Goal: Information Seeking & Learning: Learn about a topic

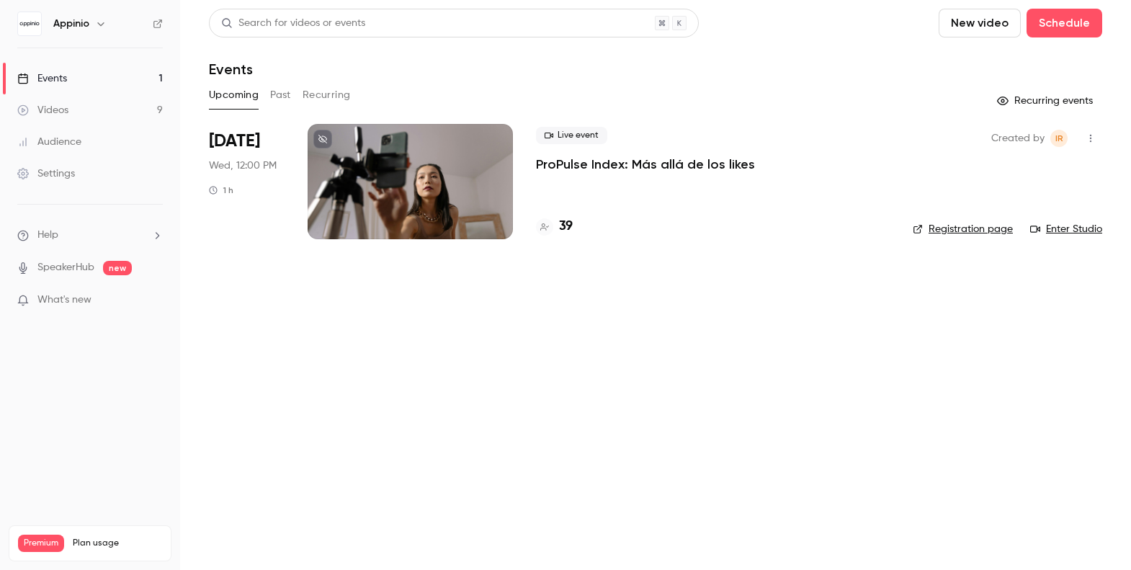
click at [534, 152] on li "[DATE] Wed, 12:00 PM 1 h Live event ProPulse Index: Más allá de los likes 39 Cr…" at bounding box center [655, 190] width 893 height 133
click at [455, 170] on div at bounding box center [410, 181] width 205 height 115
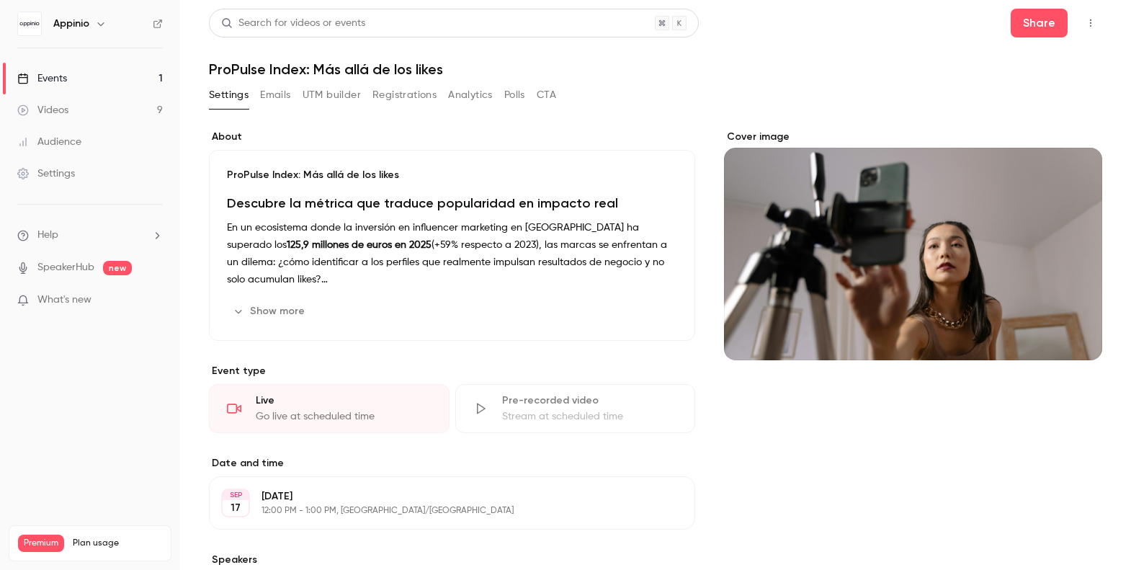
click at [409, 97] on button "Registrations" at bounding box center [404, 95] width 64 height 23
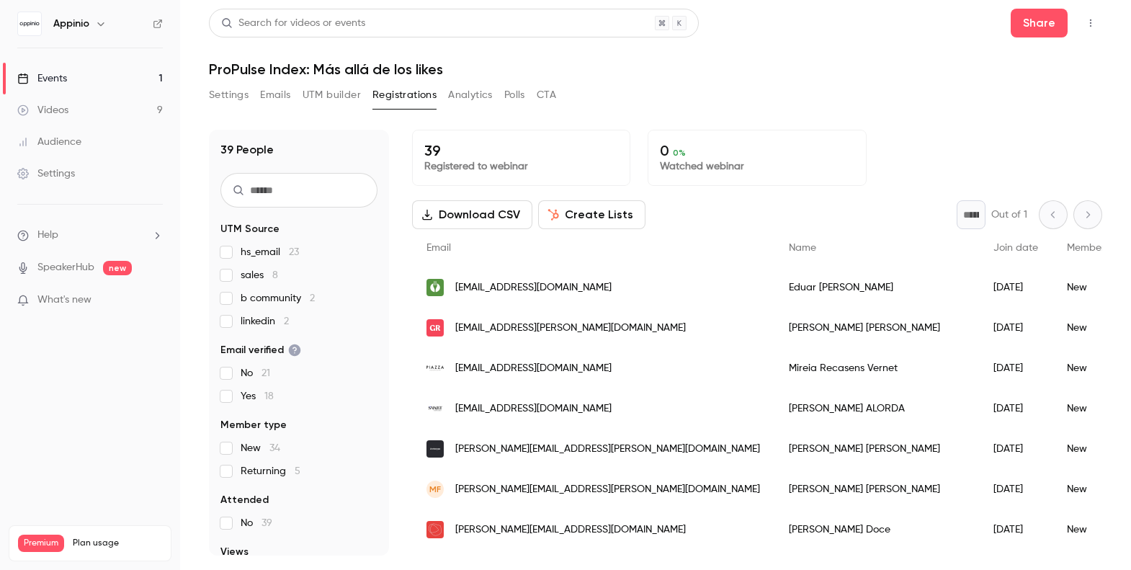
click at [251, 276] on span "sales 8" at bounding box center [259, 275] width 37 height 14
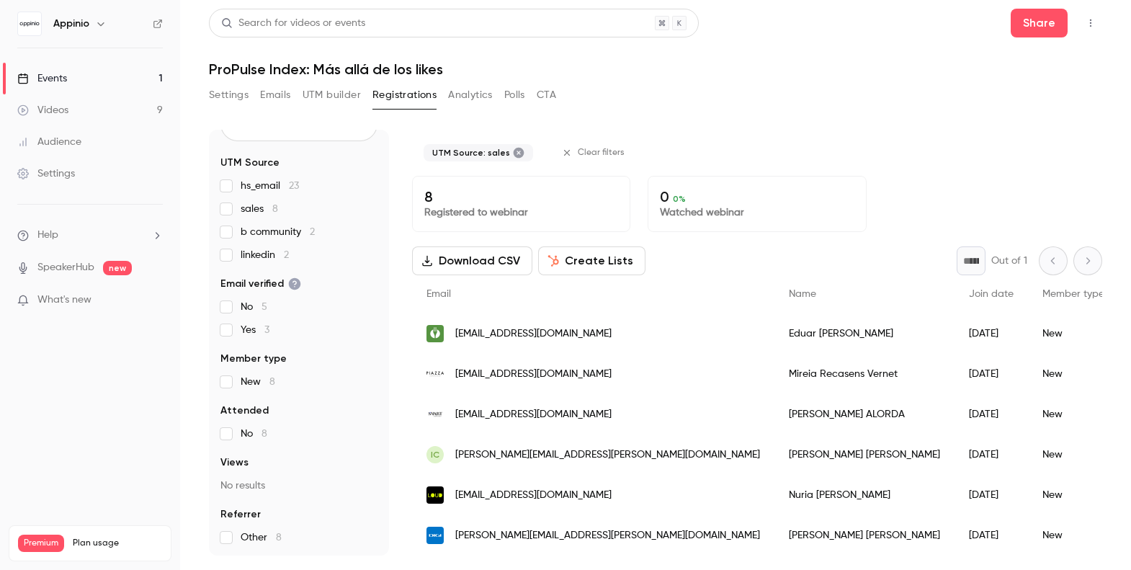
scroll to position [80, 0]
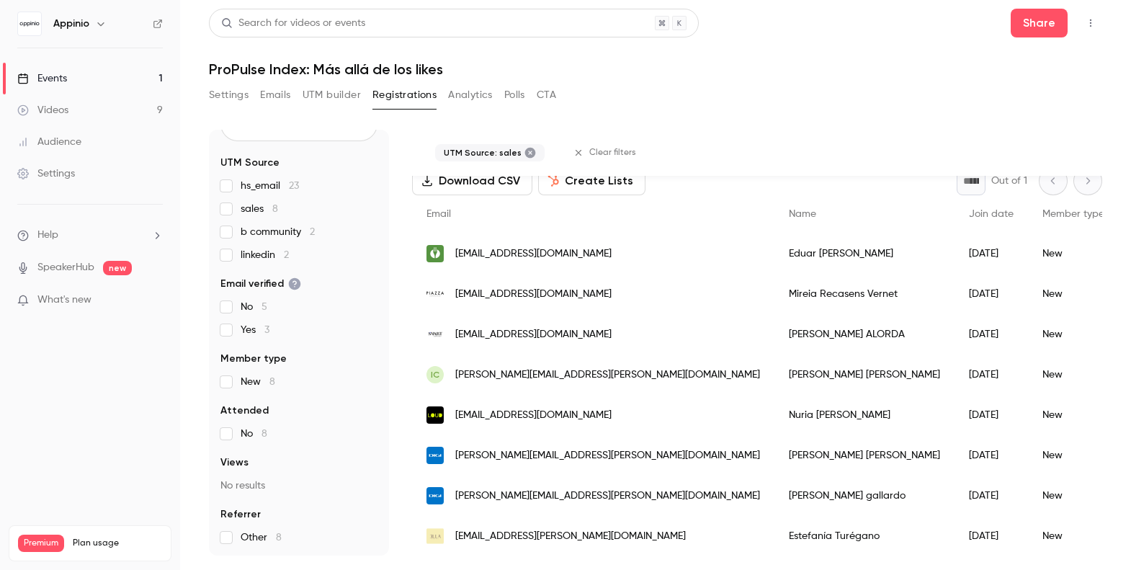
click at [264, 232] on span "b community 2" at bounding box center [278, 232] width 74 height 14
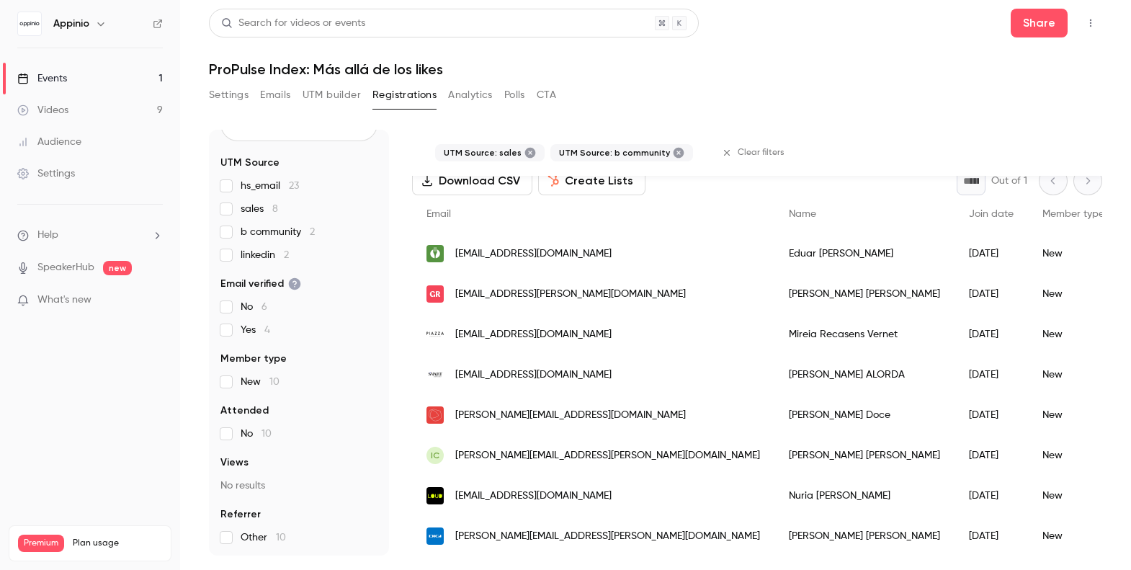
click at [255, 203] on span "sales 8" at bounding box center [259, 209] width 37 height 14
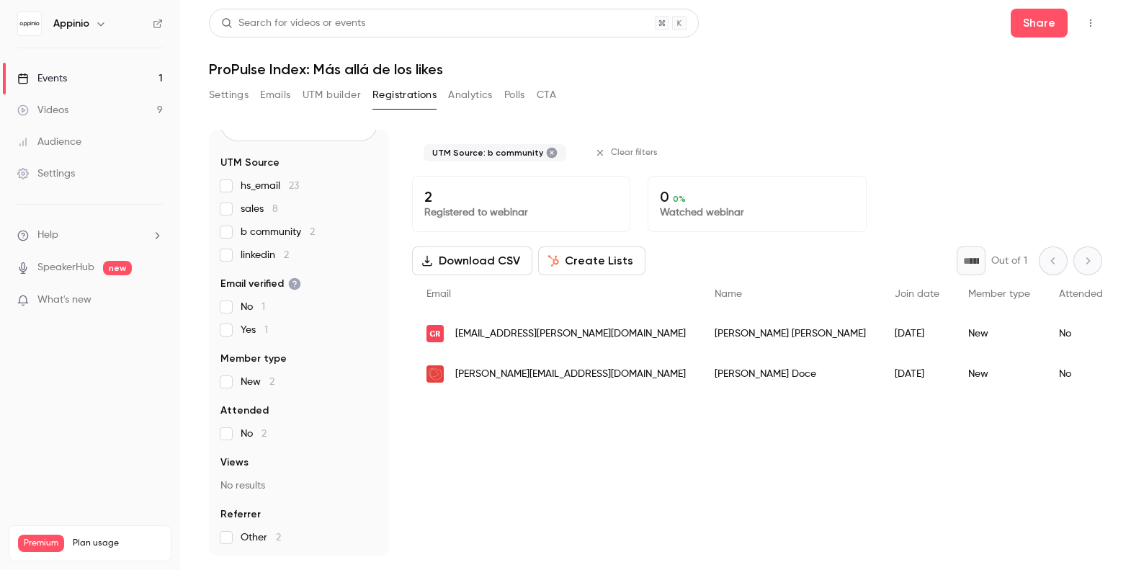
scroll to position [0, 0]
click at [285, 230] on span "b community 2" at bounding box center [278, 232] width 74 height 14
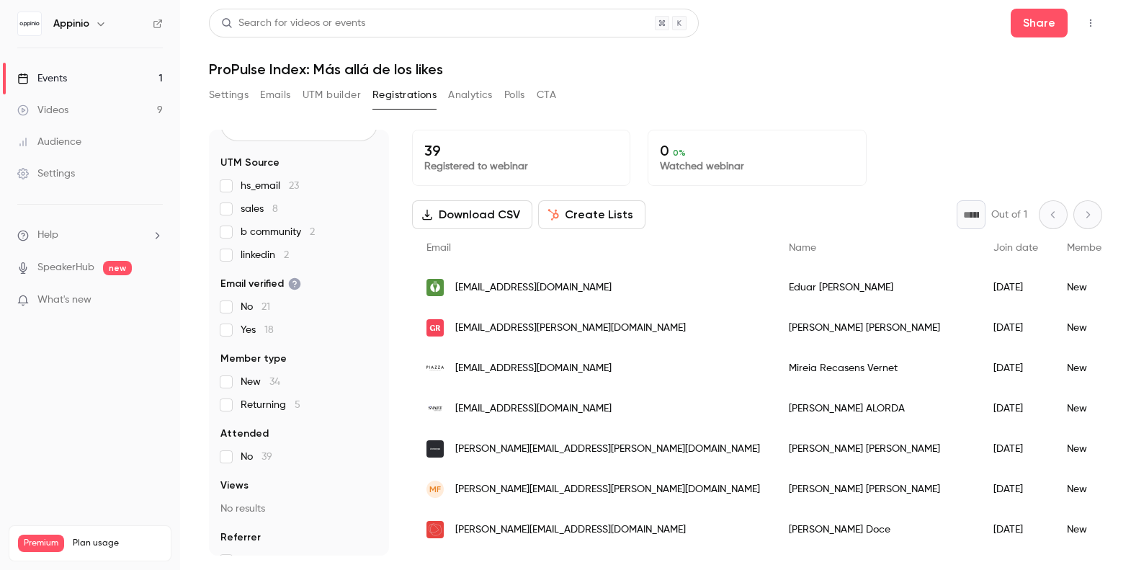
click at [260, 248] on span "linkedin 2" at bounding box center [265, 255] width 48 height 14
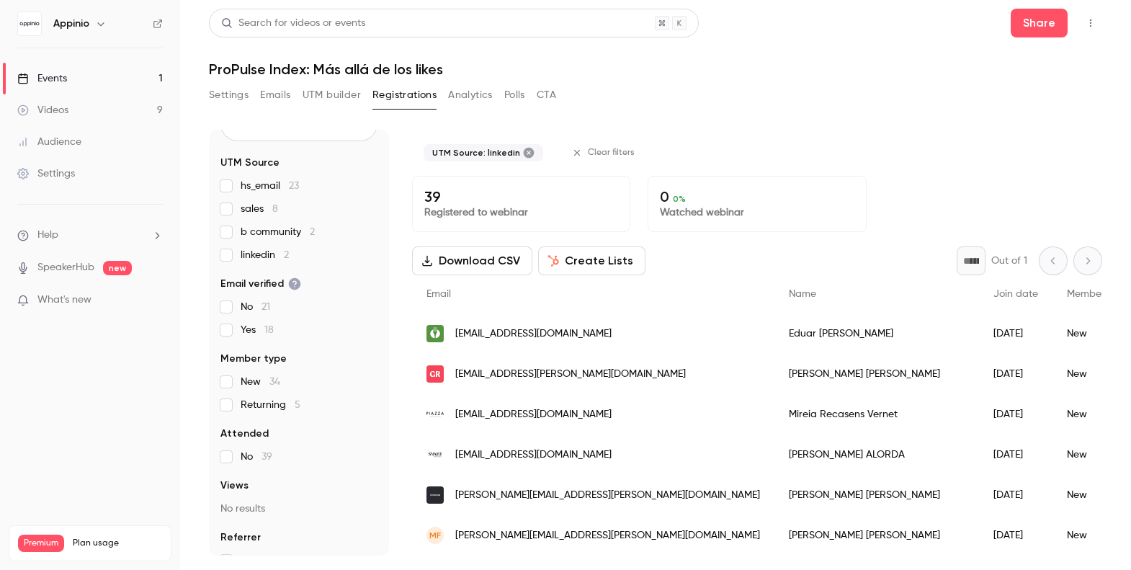
scroll to position [44, 0]
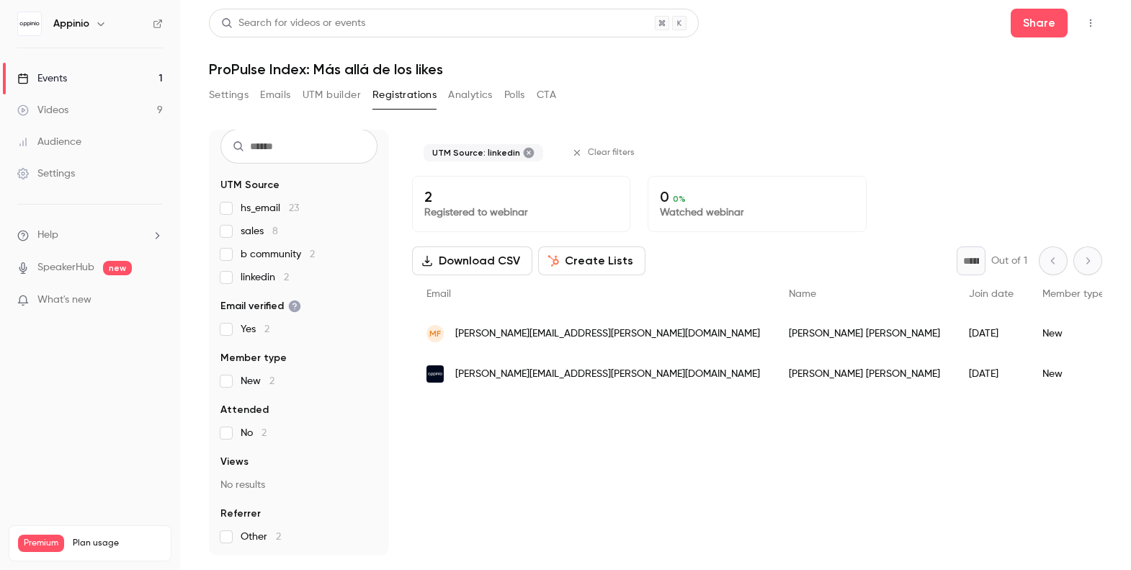
click at [249, 270] on span "linkedin 2" at bounding box center [265, 277] width 48 height 14
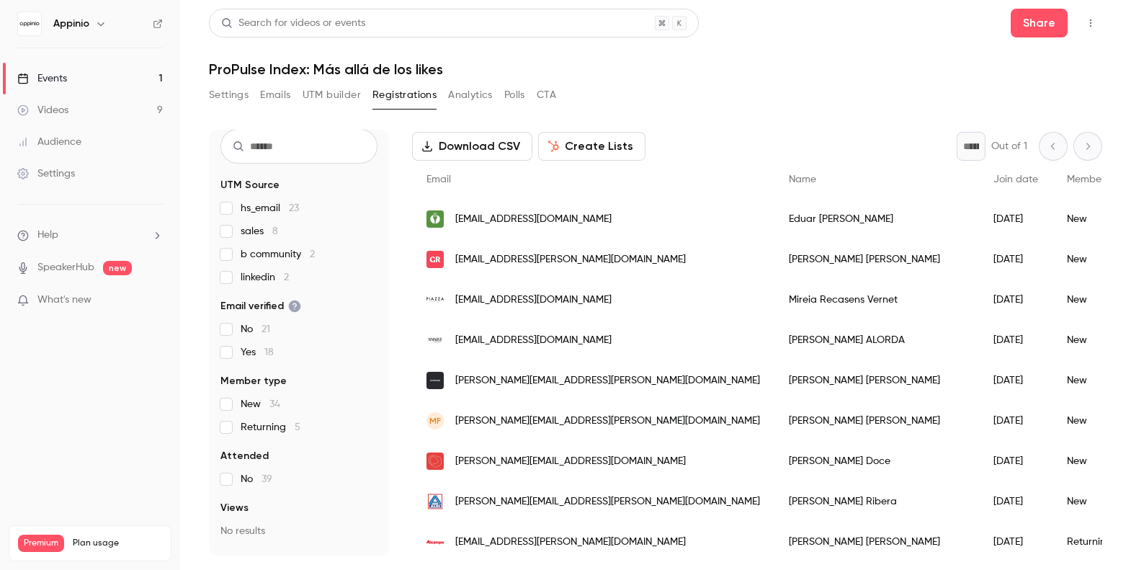
scroll to position [90, 0]
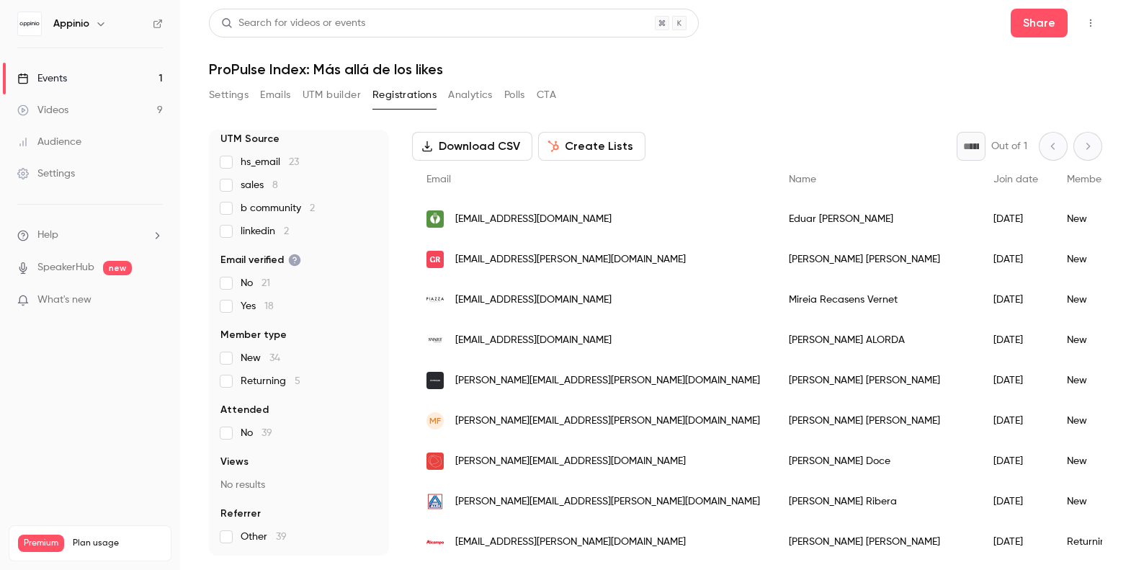
click at [271, 374] on span "Returning 5" at bounding box center [271, 381] width 60 height 14
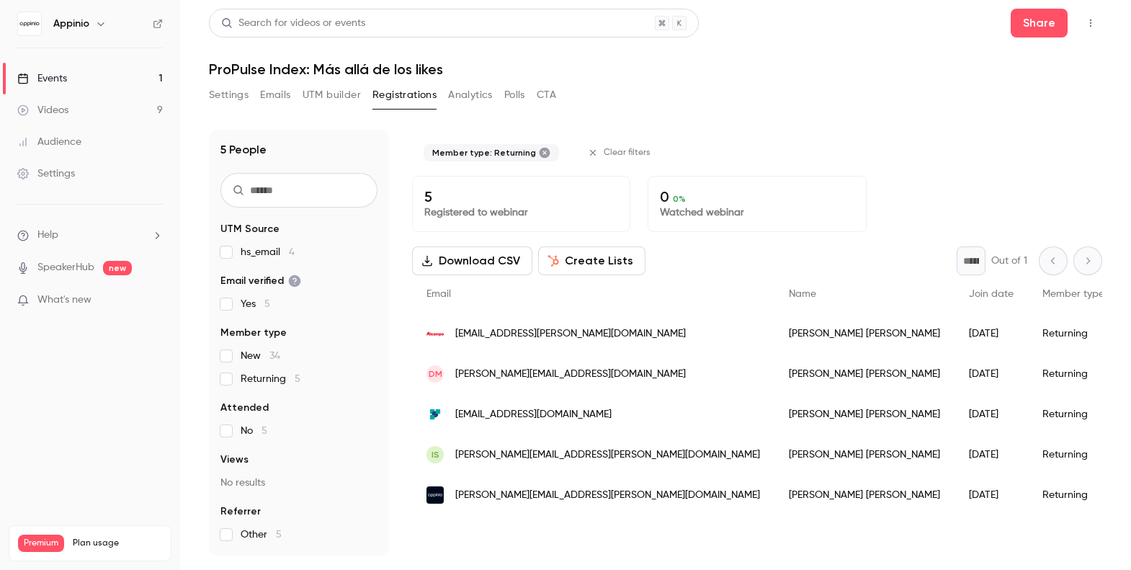
click at [264, 376] on span "Returning 5" at bounding box center [271, 379] width 60 height 14
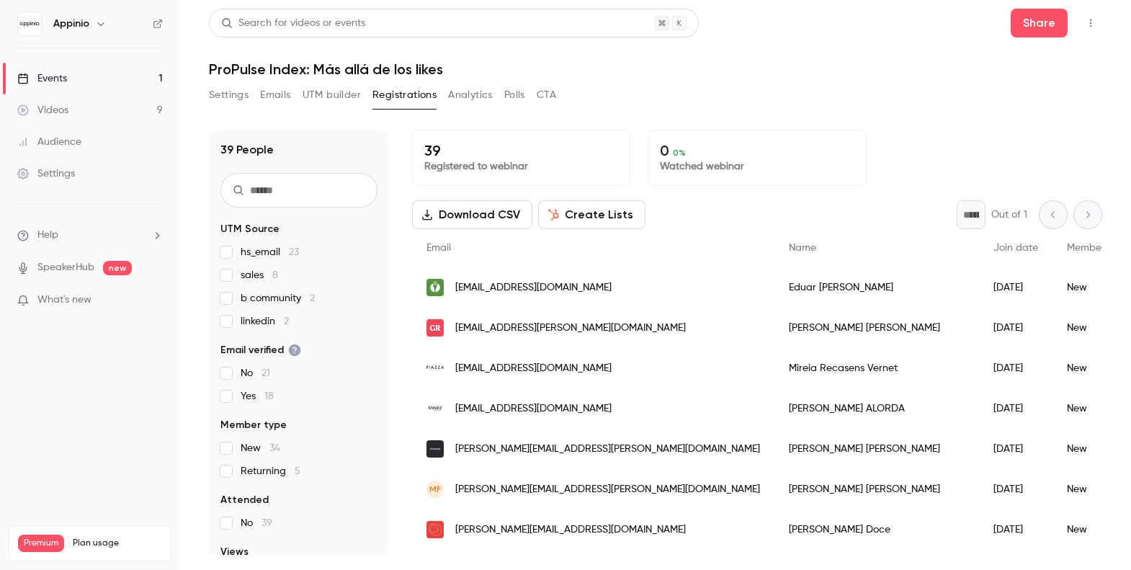
click at [254, 274] on span "sales 8" at bounding box center [259, 275] width 37 height 14
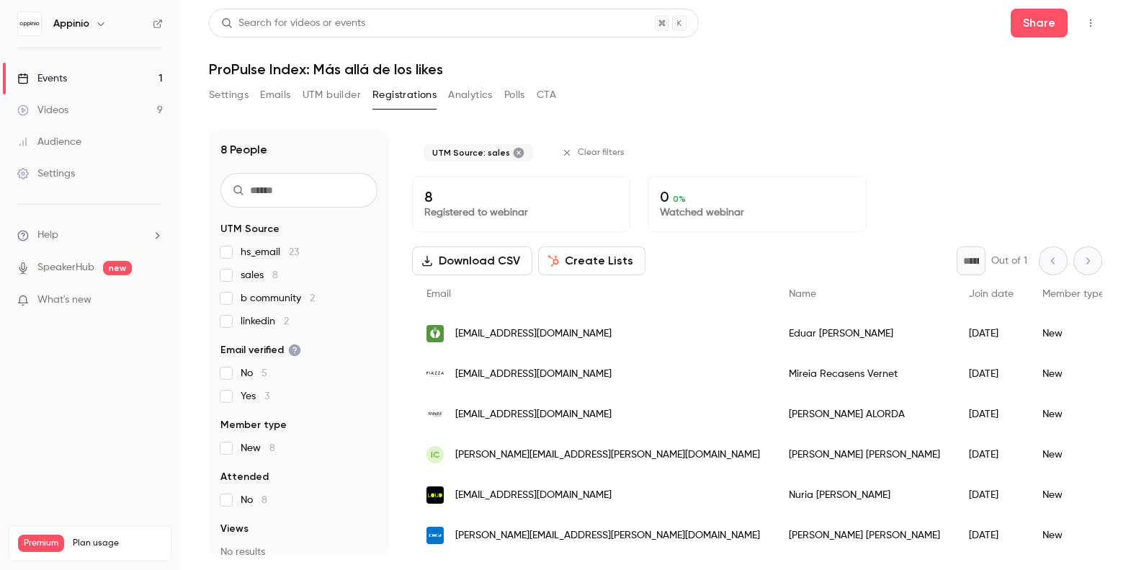
click at [246, 277] on span "sales 8" at bounding box center [259, 275] width 37 height 14
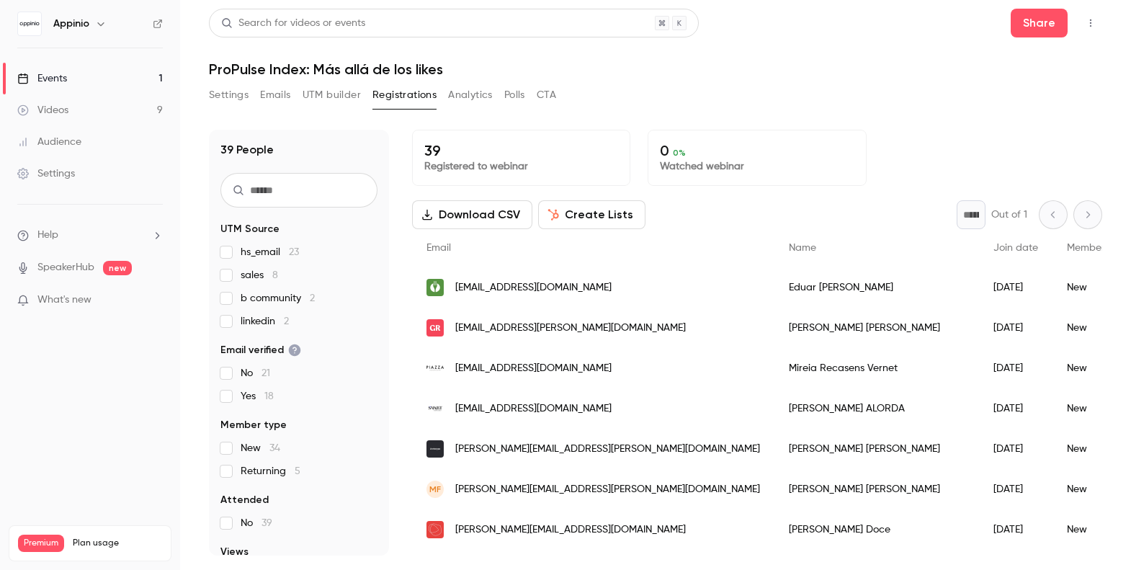
click at [252, 321] on span "linkedin 2" at bounding box center [265, 321] width 48 height 14
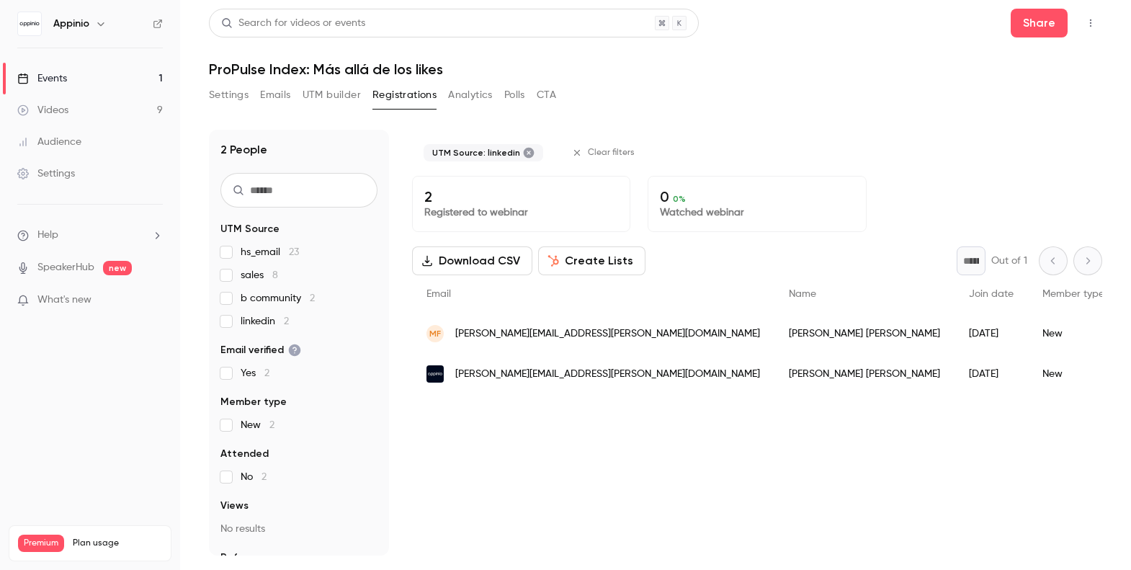
click at [250, 324] on span "linkedin 2" at bounding box center [265, 321] width 48 height 14
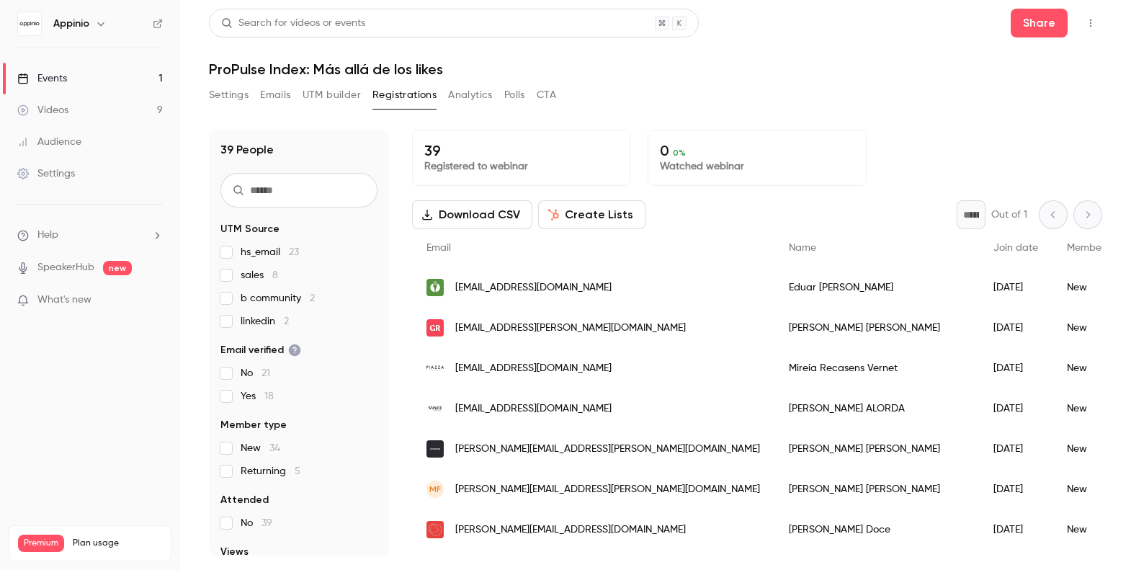
click at [255, 297] on span "b community 2" at bounding box center [278, 298] width 74 height 14
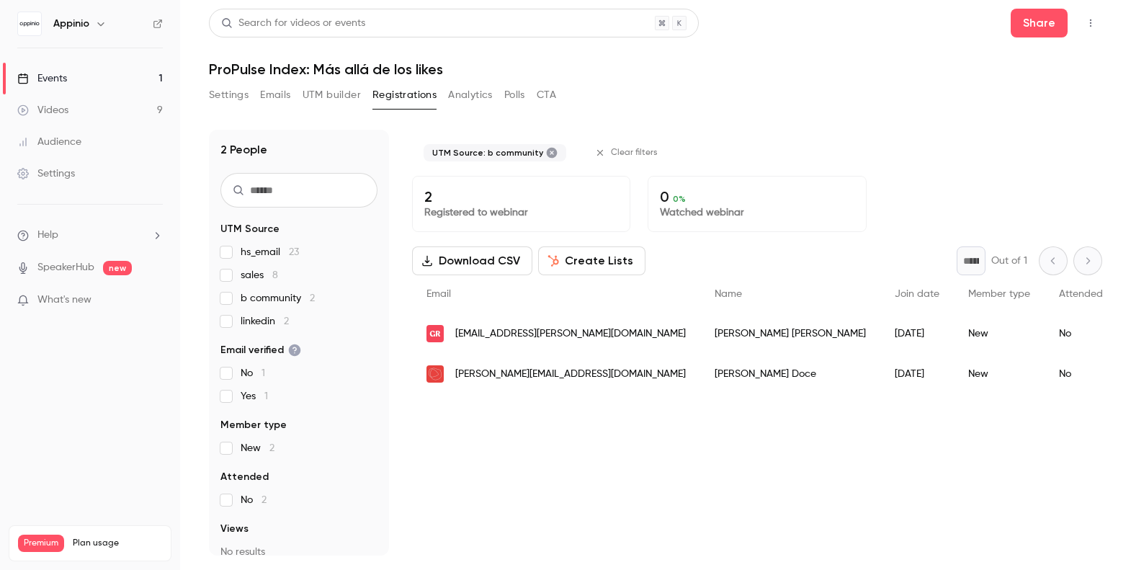
click at [255, 297] on span "b community 2" at bounding box center [278, 298] width 74 height 14
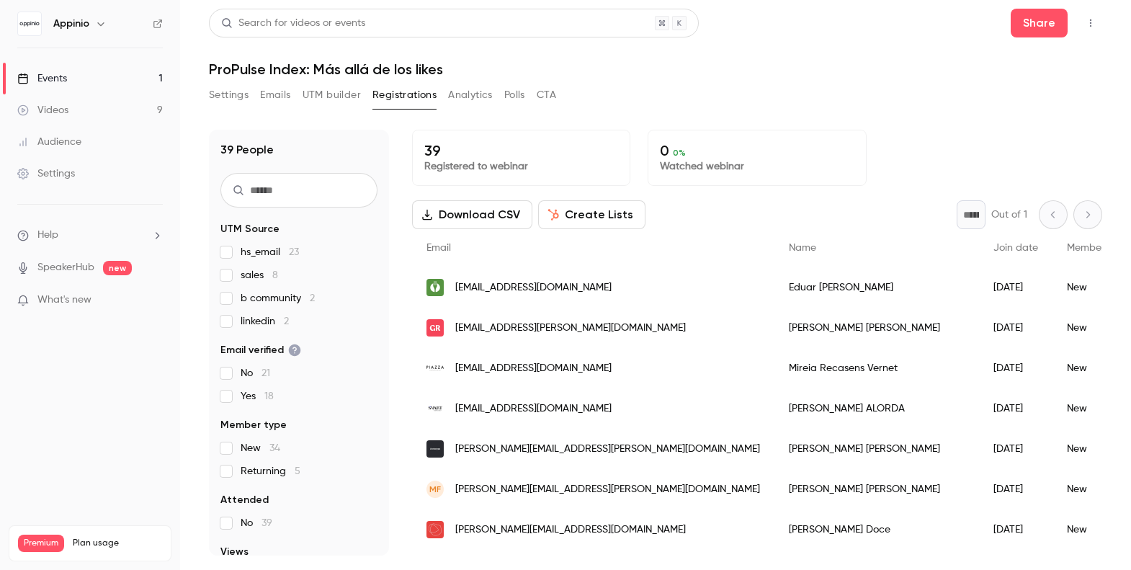
click at [257, 250] on span "hs_email 23" at bounding box center [270, 252] width 58 height 14
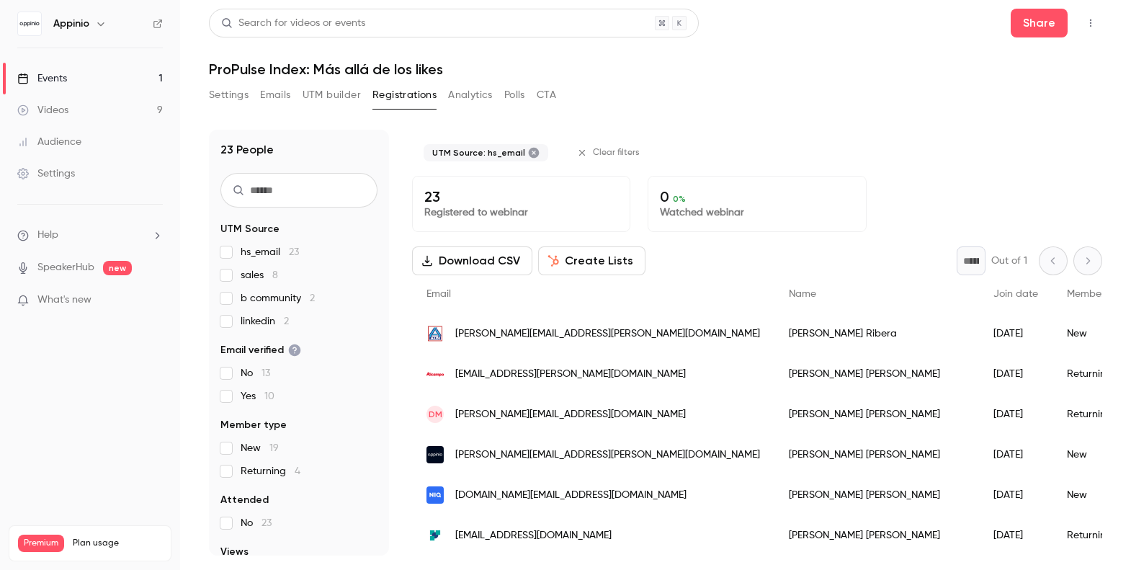
click at [257, 250] on span "hs_email 23" at bounding box center [270, 252] width 58 height 14
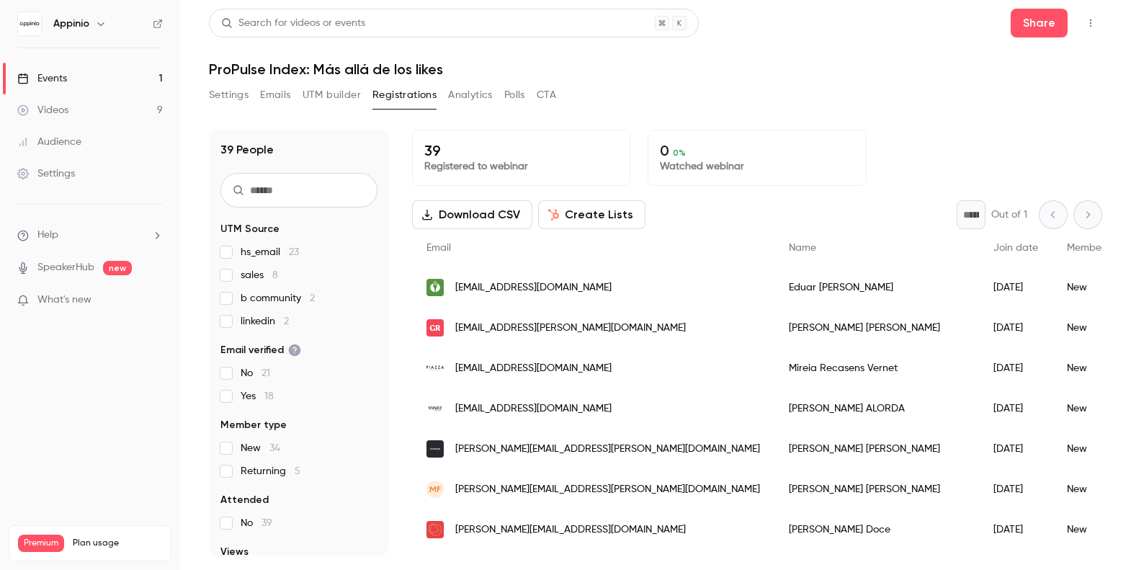
click at [370, 251] on label "hs_email 23" at bounding box center [298, 252] width 157 height 14
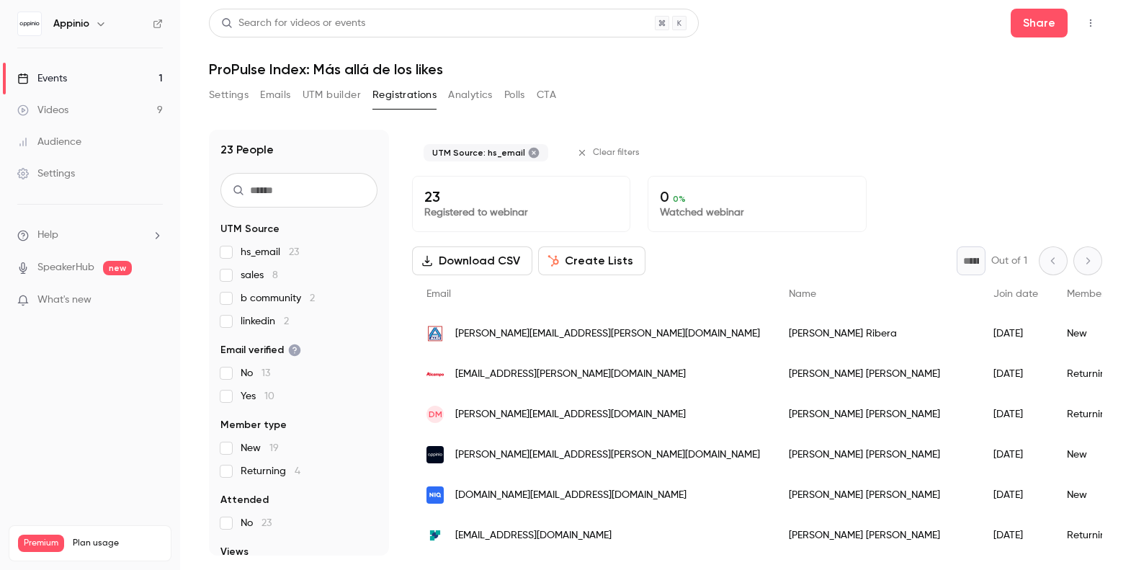
click at [267, 248] on span "hs_email 23" at bounding box center [270, 252] width 58 height 14
